Goal: Task Accomplishment & Management: Complete application form

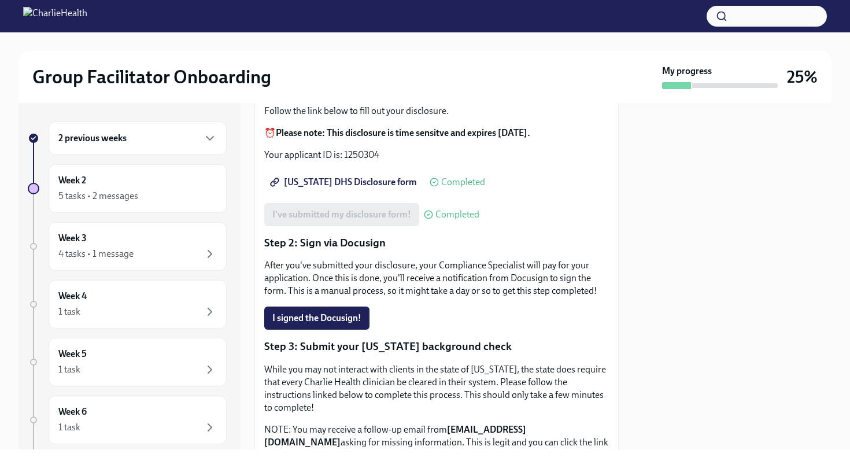
scroll to position [18, 0]
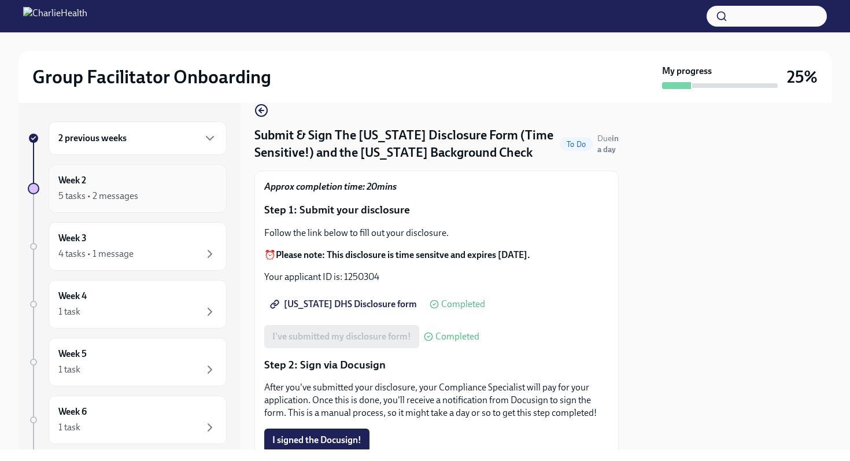
click at [146, 204] on div "Week 2 5 tasks • 2 messages" at bounding box center [138, 188] width 178 height 49
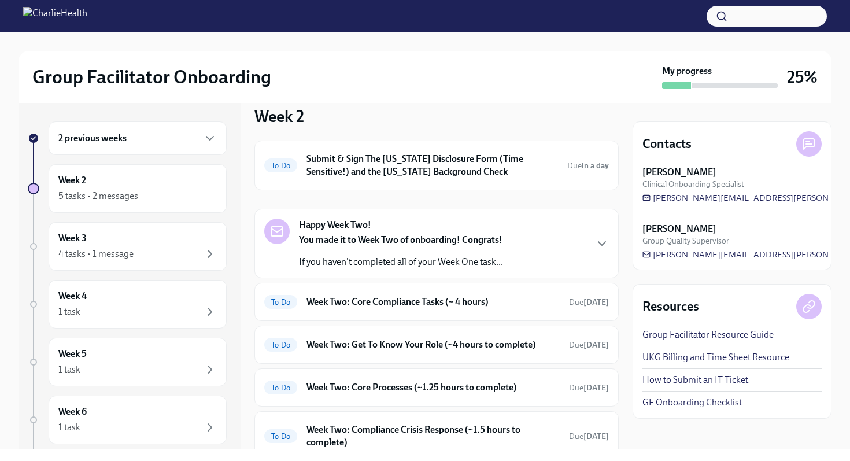
scroll to position [18, 0]
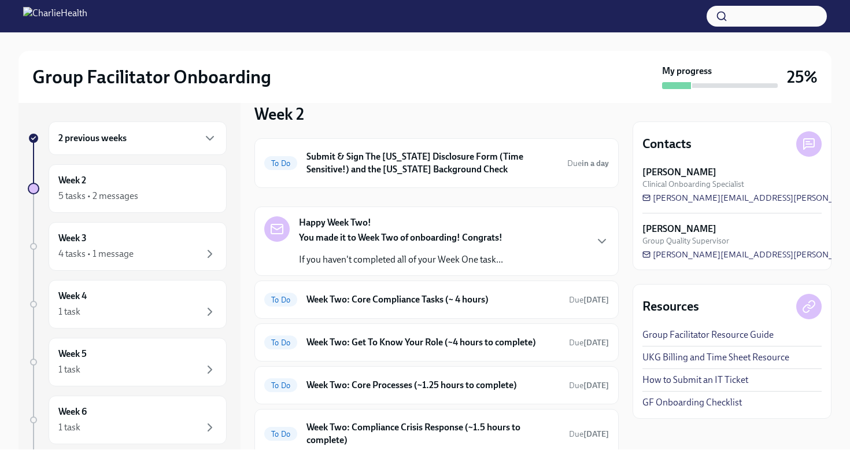
click at [427, 245] on div "You made it to Week Two of onboarding! Congrats! If you haven't completed all o…" at bounding box center [401, 248] width 204 height 35
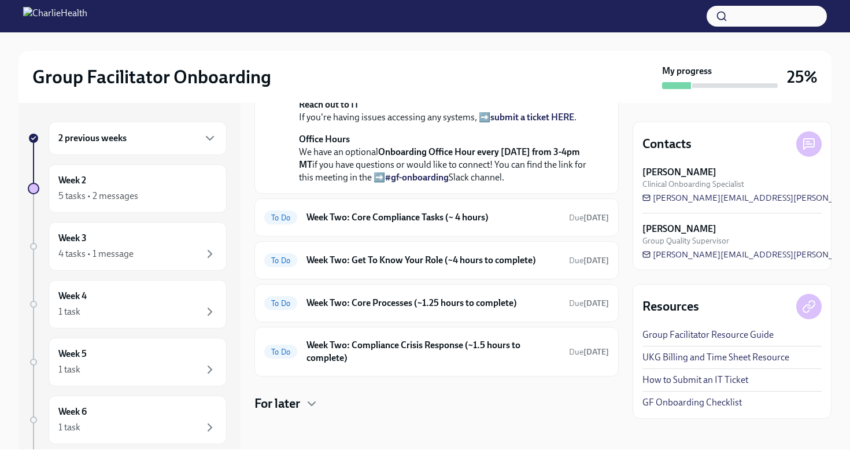
scroll to position [391, 0]
click at [415, 224] on h6 "Week Two: Core Compliance Tasks (~ 4 hours)" at bounding box center [432, 217] width 253 height 13
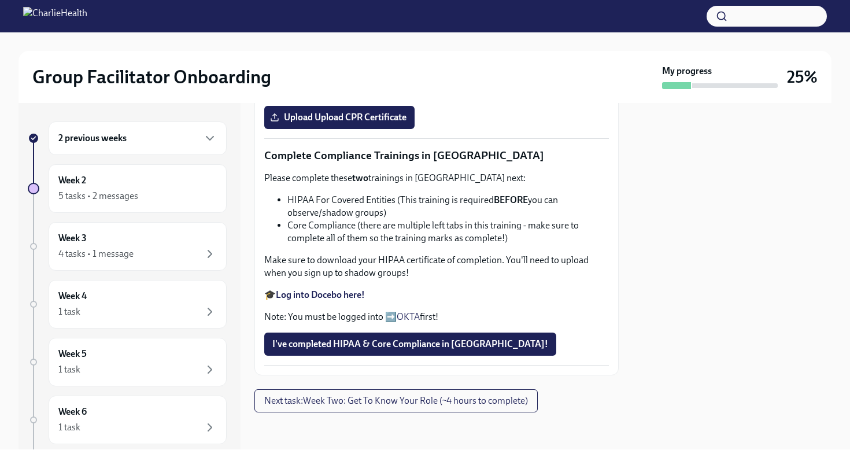
scroll to position [554, 0]
click at [388, 123] on span "Upload Upload CPR Certificate" at bounding box center [339, 118] width 134 height 12
click at [0, 0] on input "Upload Upload CPR Certificate" at bounding box center [0, 0] width 0 height 0
click at [301, 300] on strong "Log into Docebo here!" at bounding box center [320, 294] width 89 height 11
